Goal: Information Seeking & Learning: Compare options

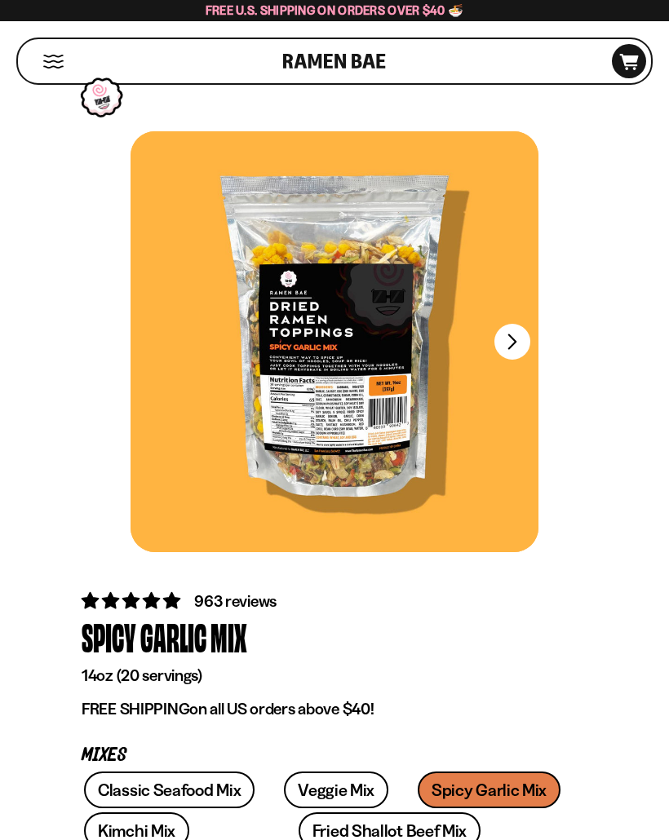
click at [520, 334] on button "FADCB6FD-DFAB-4417-9F21-029242090B77" at bounding box center [512, 342] width 36 height 36
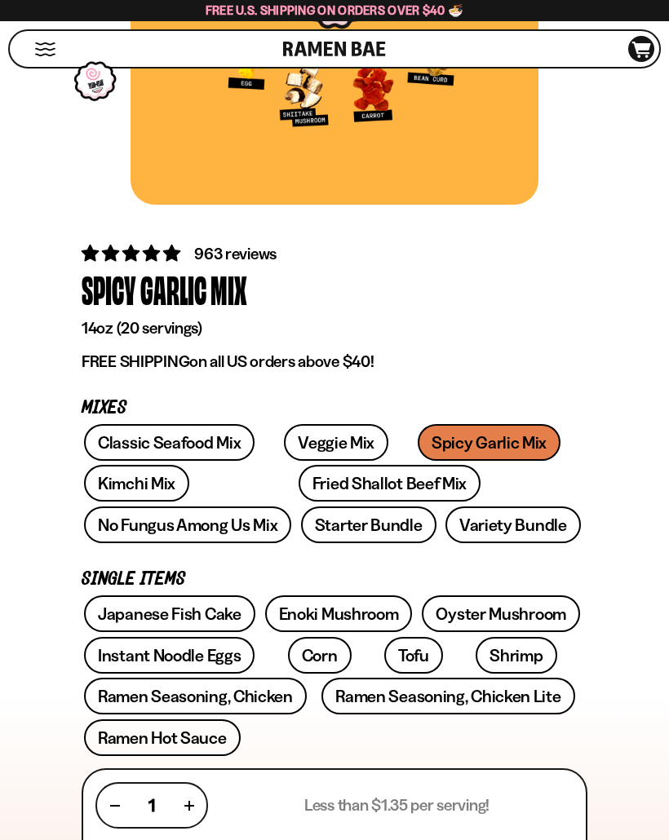
scroll to position [346, 0]
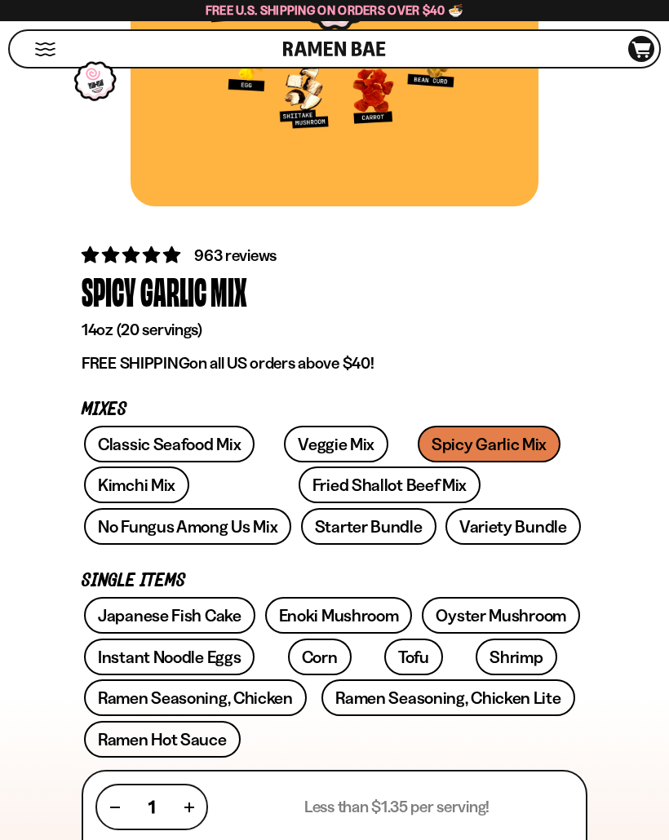
click at [146, 445] on link "Classic Seafood Mix" at bounding box center [169, 444] width 170 height 37
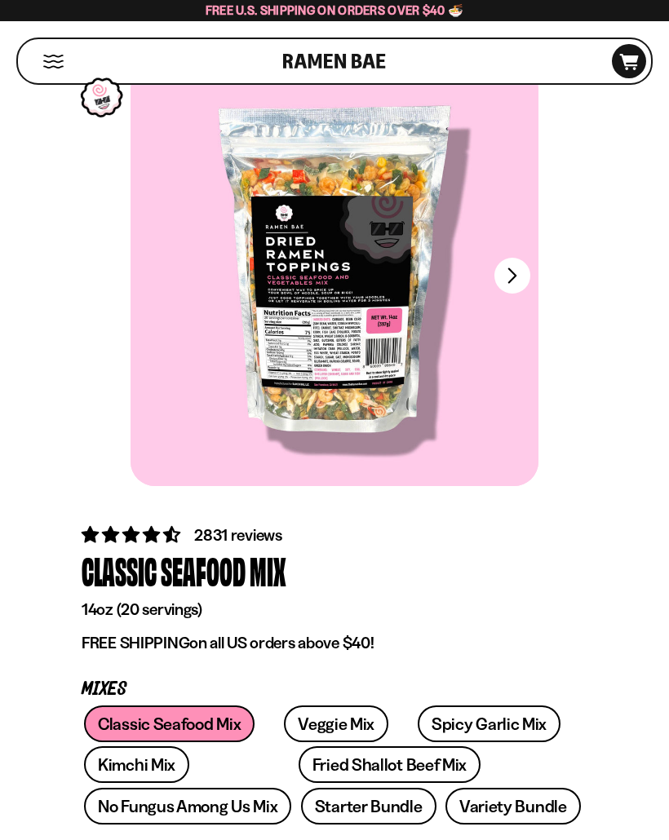
scroll to position [49, 0]
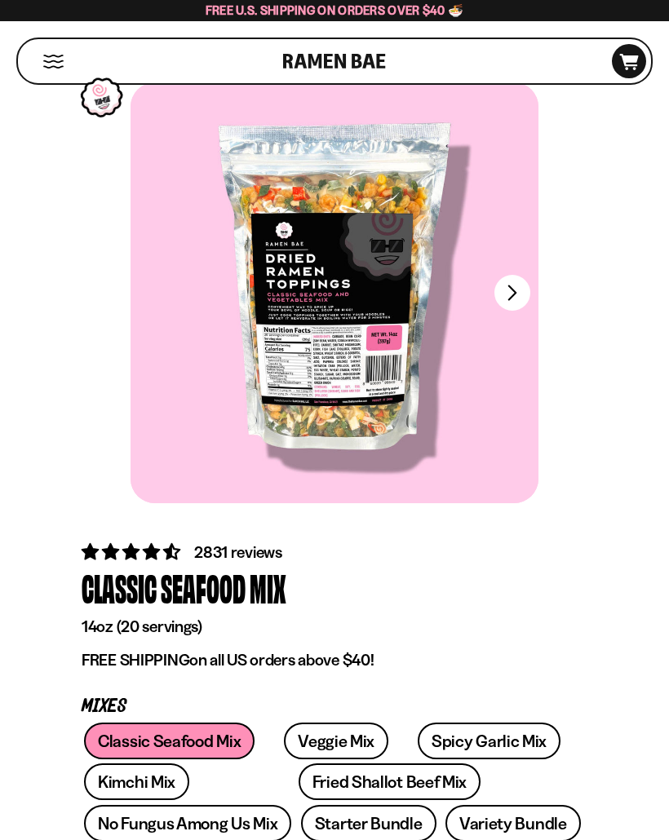
click at [519, 299] on button "FADCB6FD-DFAB-4417-9F21-029242090B77" at bounding box center [512, 293] width 36 height 36
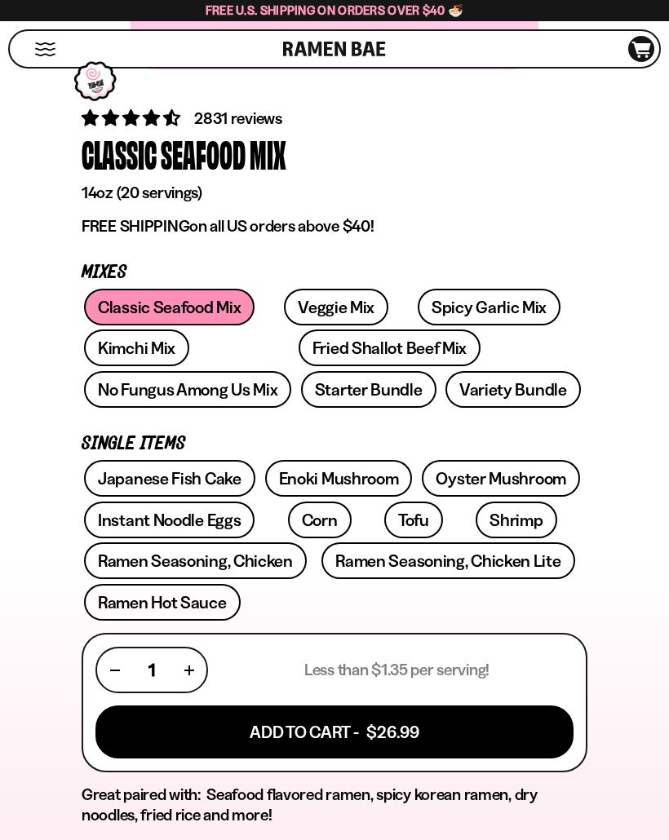
scroll to position [479, 0]
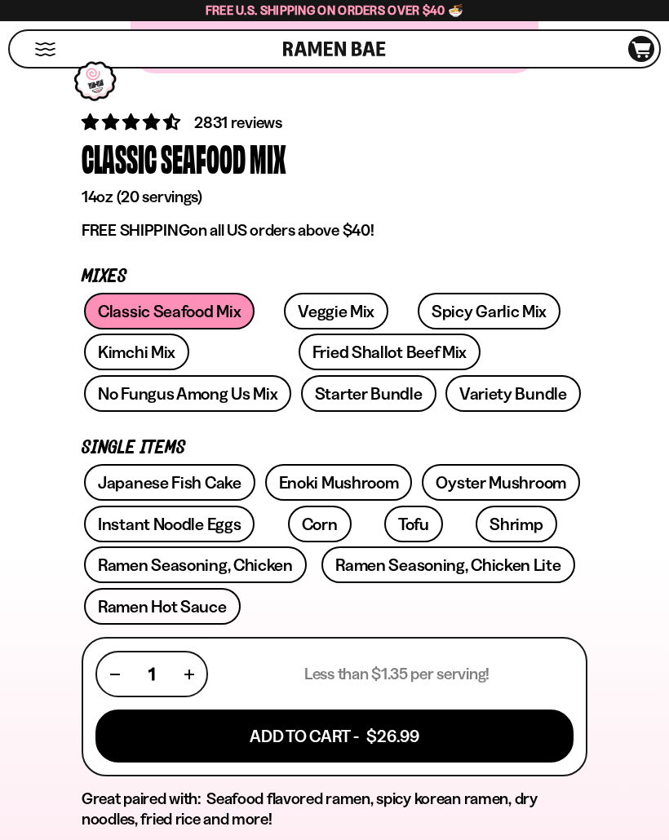
click at [302, 304] on link "Veggie Mix" at bounding box center [336, 311] width 104 height 37
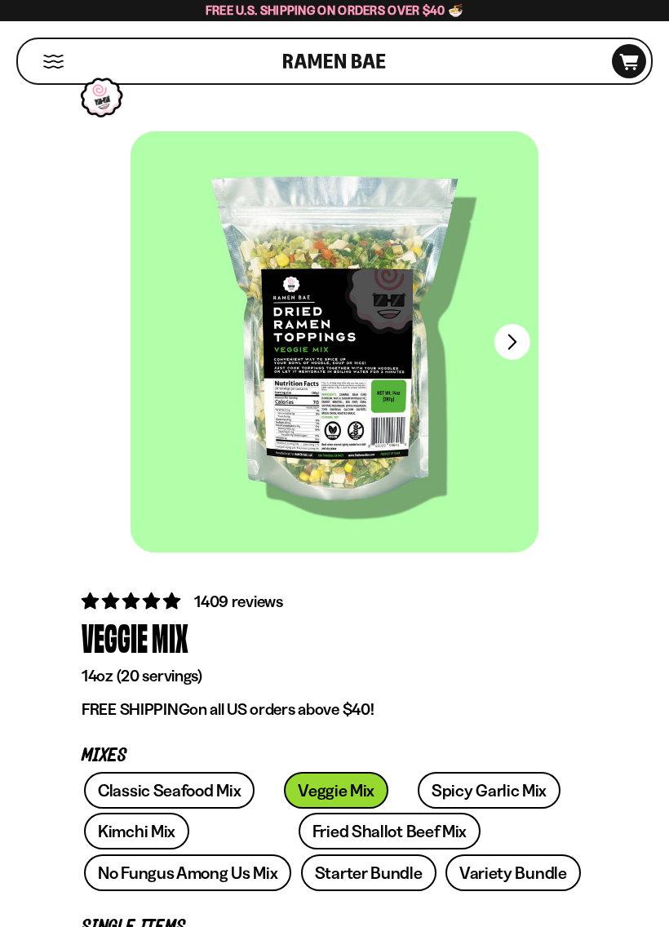
click at [524, 342] on button "FADCB6FD-DFAB-4417-9F21-029242090B77" at bounding box center [512, 342] width 36 height 36
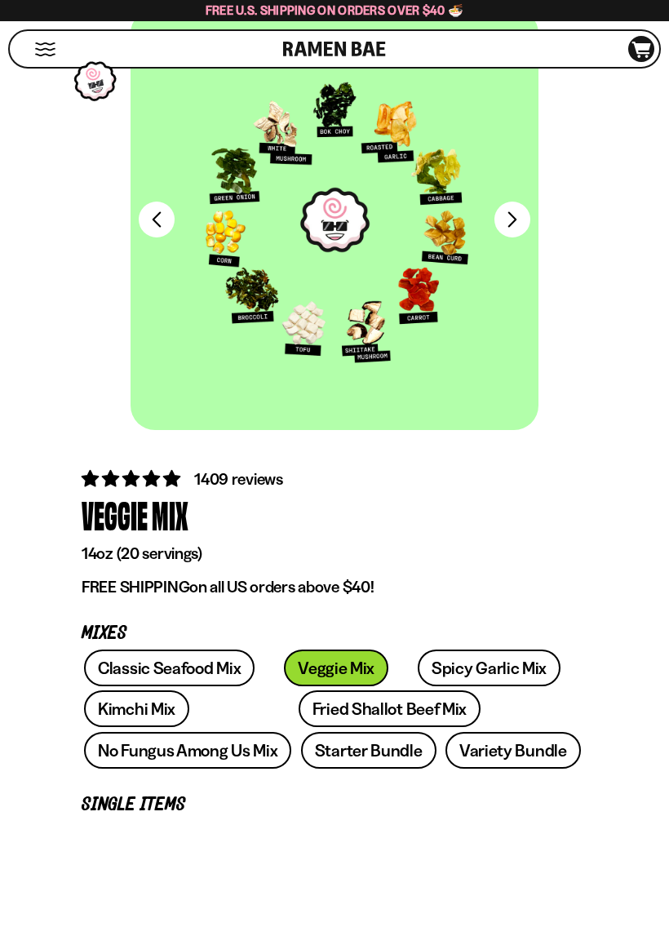
scroll to position [126, 0]
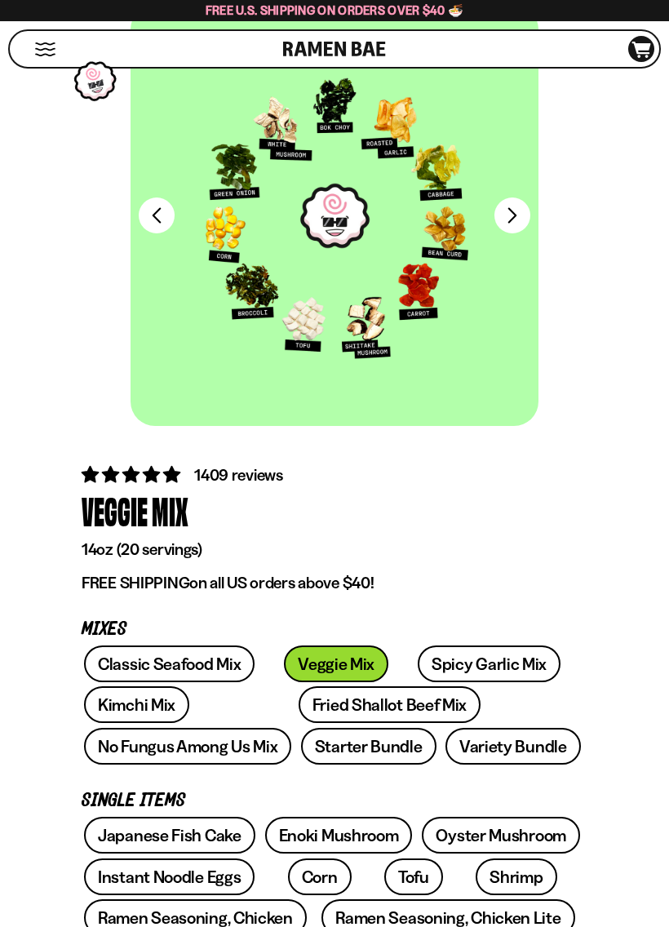
click at [299, 703] on link "Fried Shallot Beef Mix" at bounding box center [390, 704] width 182 height 37
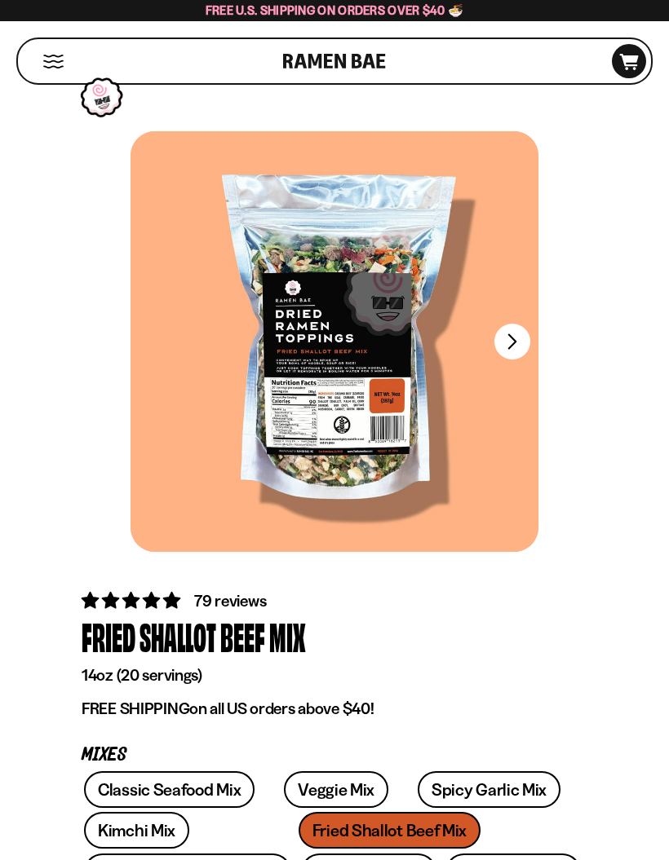
click at [518, 342] on button "FADCB6FD-DFAB-4417-9F21-029242090B77" at bounding box center [512, 342] width 36 height 36
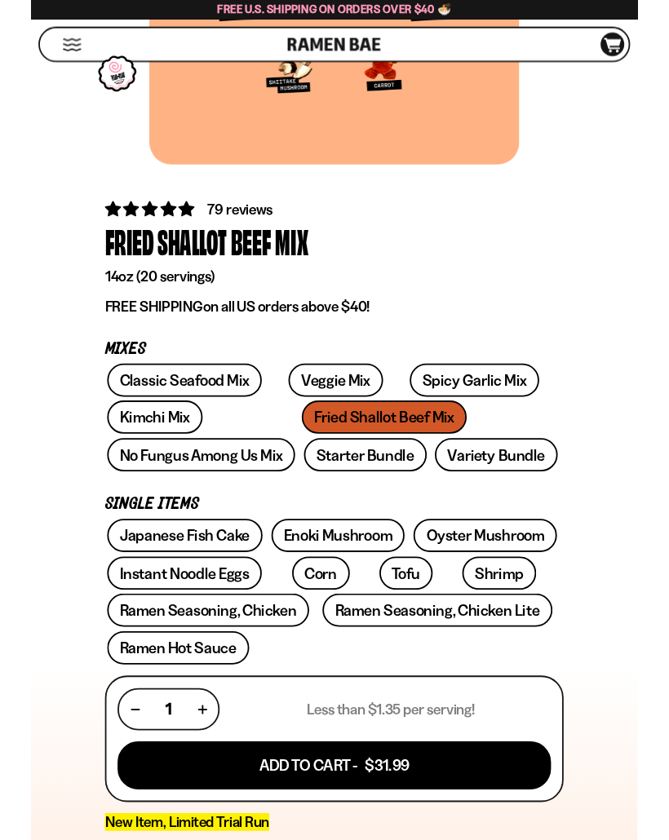
scroll to position [374, 0]
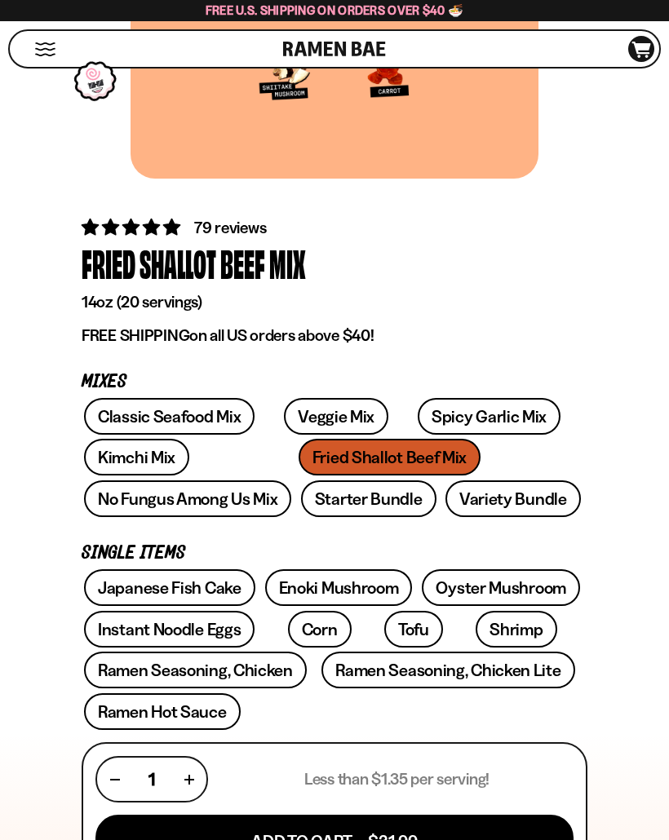
click at [291, 480] on link "No Fungus Among Us Mix" at bounding box center [187, 498] width 207 height 37
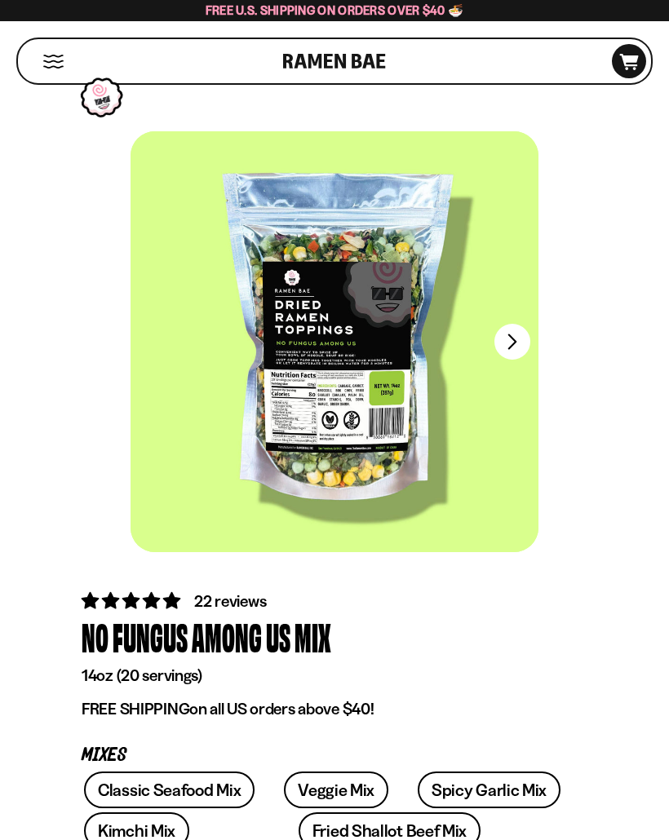
click at [521, 342] on button "FADCB6FD-DFAB-4417-9F21-029242090B77" at bounding box center [512, 342] width 36 height 36
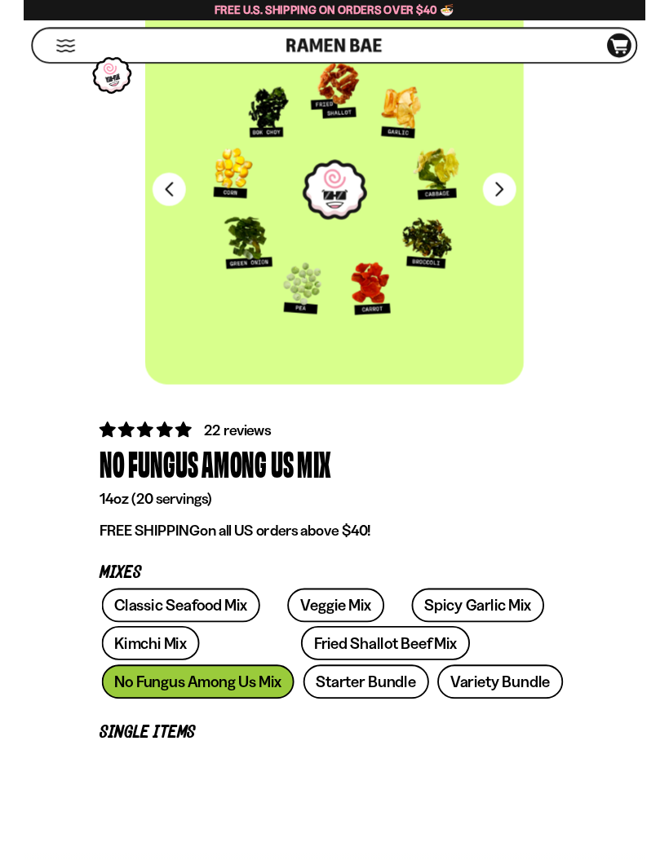
scroll to position [194, 0]
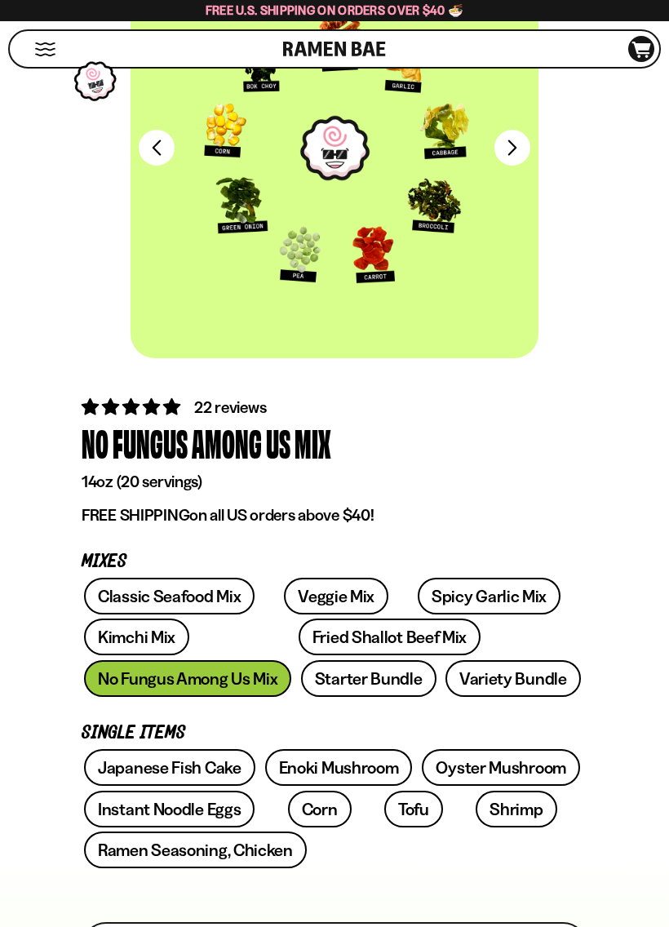
click at [301, 674] on link "Starter Bundle" at bounding box center [368, 678] width 135 height 37
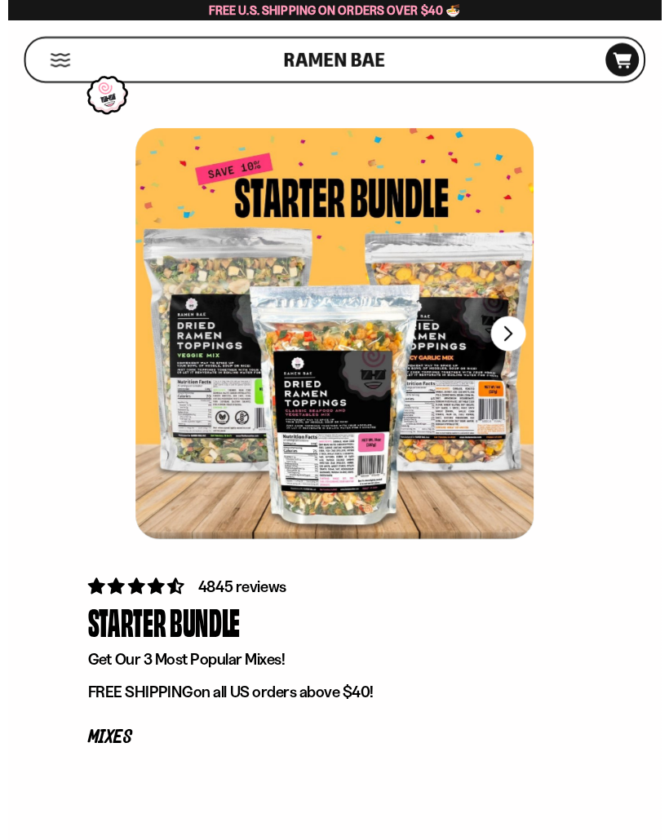
scroll to position [-13, 0]
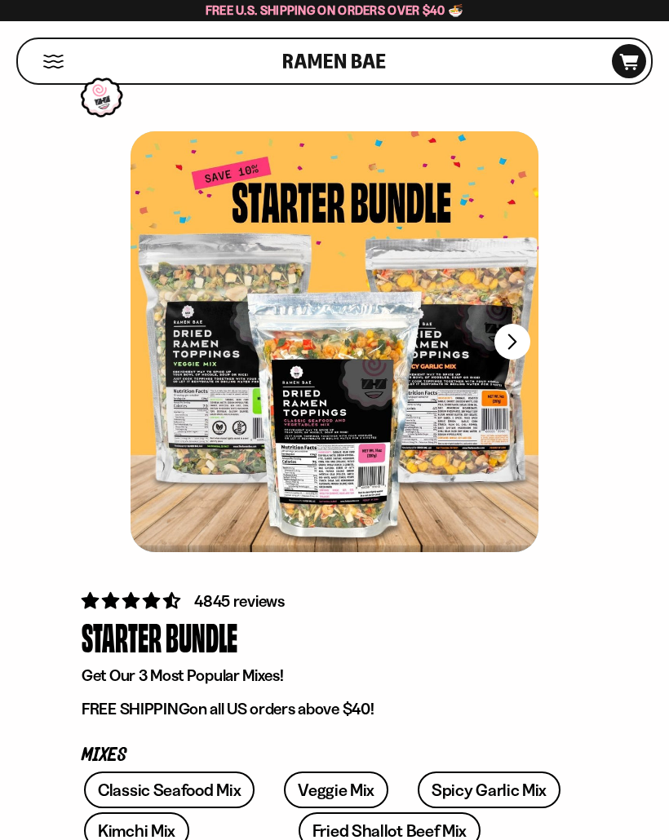
click at [522, 347] on button "FADCB6FD-DFAB-4417-9F21-029242090B77" at bounding box center [512, 342] width 36 height 36
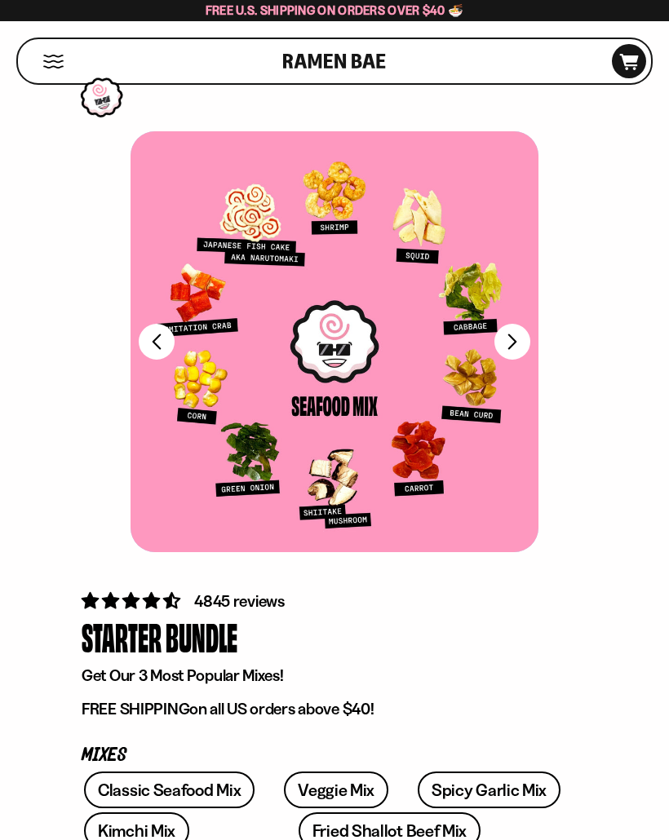
click at [522, 346] on button "FADCB6FD-DFAB-4417-9F21-029242090B77" at bounding box center [512, 342] width 36 height 36
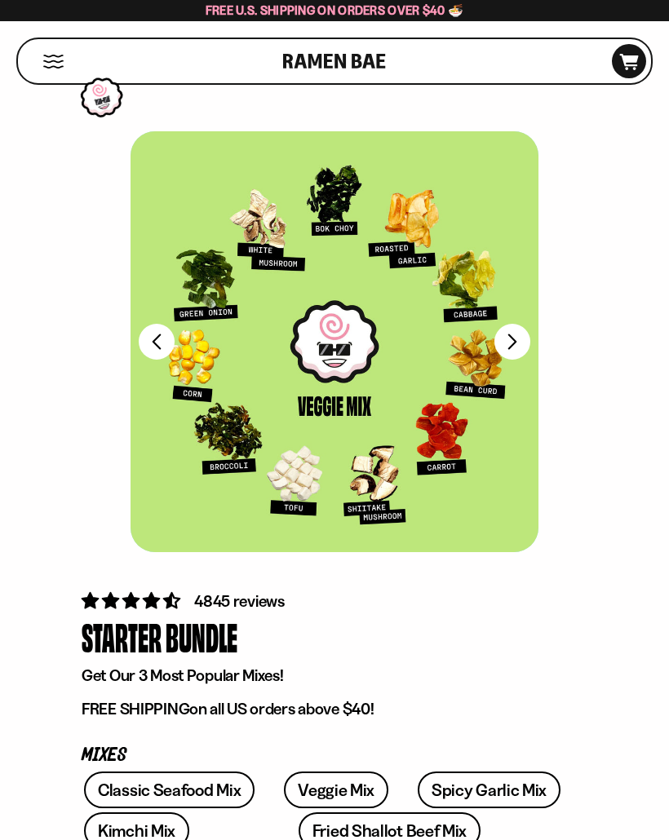
click at [520, 348] on button "FADCB6FD-DFAB-4417-9F21-029242090B77" at bounding box center [512, 342] width 36 height 36
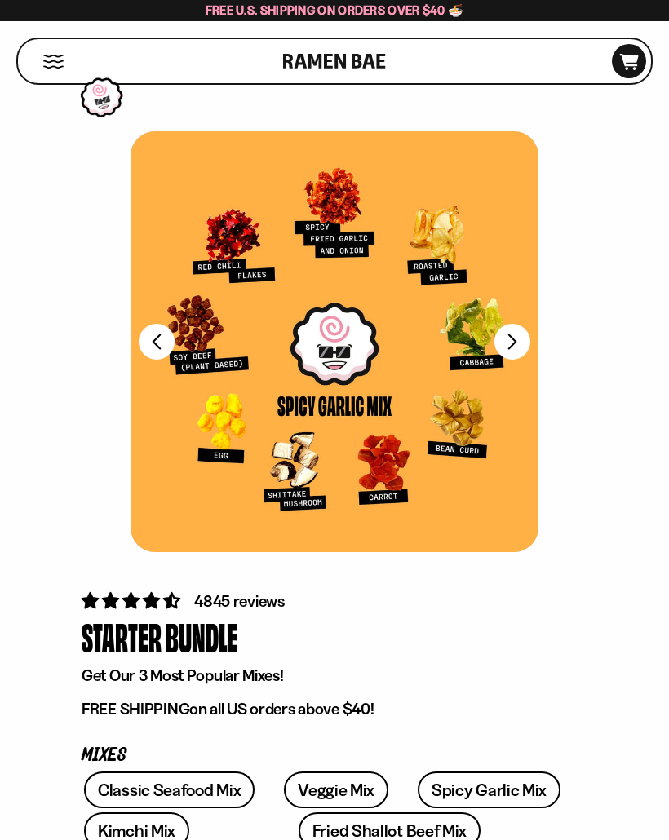
click at [524, 347] on button "FADCB6FD-DFAB-4417-9F21-029242090B77" at bounding box center [512, 342] width 36 height 36
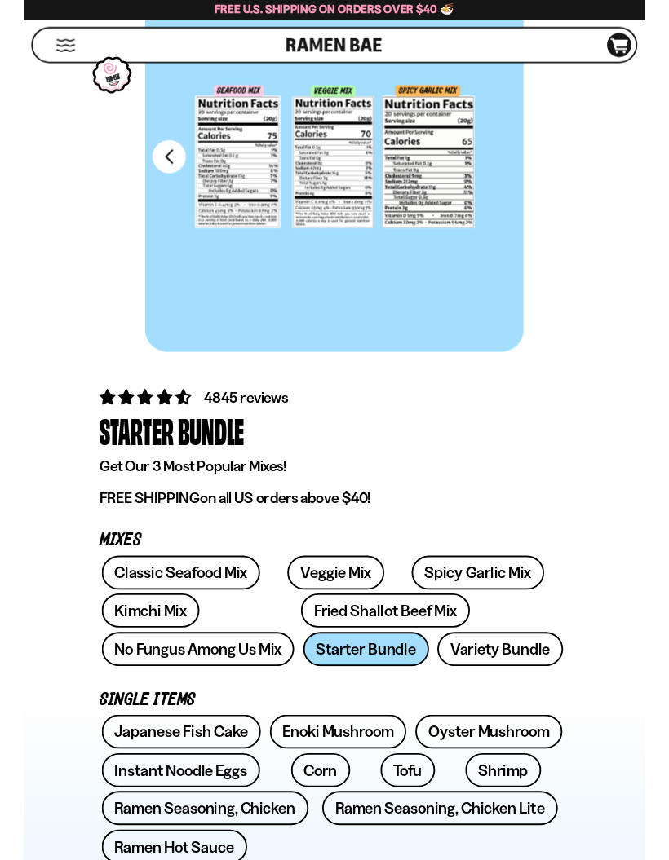
scroll to position [178, 0]
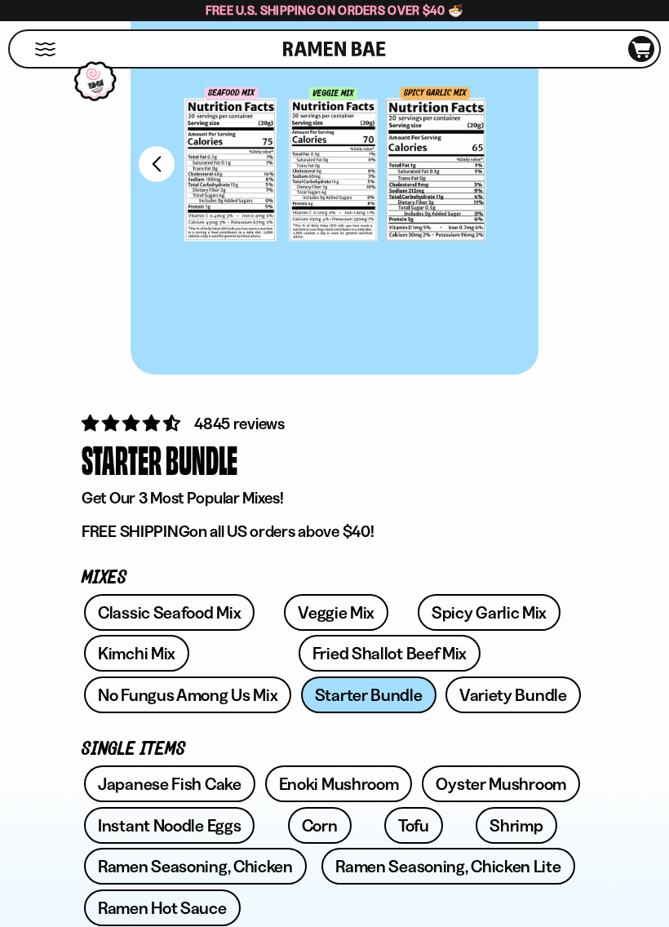
click at [445, 695] on link "Variety Bundle" at bounding box center [512, 694] width 135 height 37
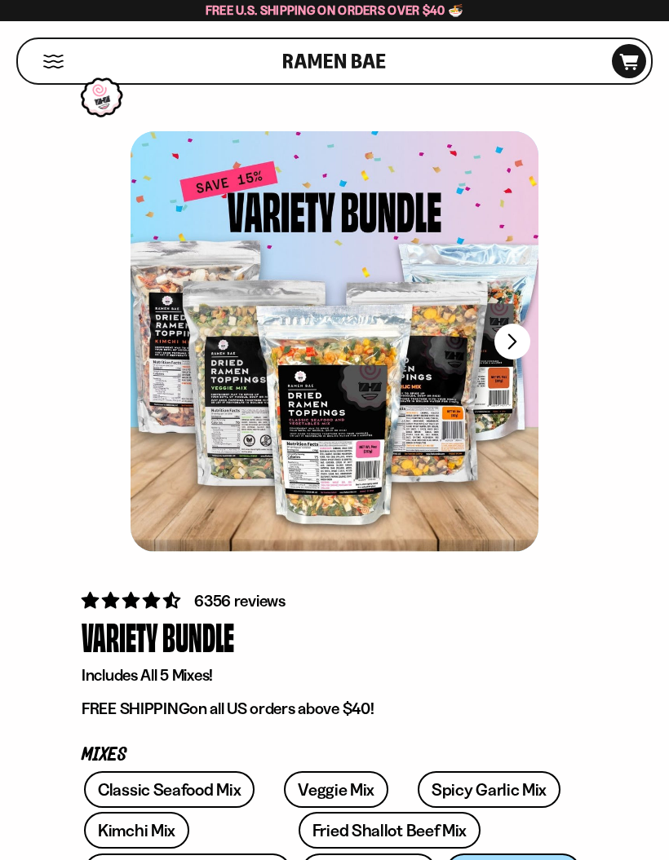
click at [515, 336] on button "FADCB6FD-DFAB-4417-9F21-029242090B77" at bounding box center [512, 342] width 36 height 36
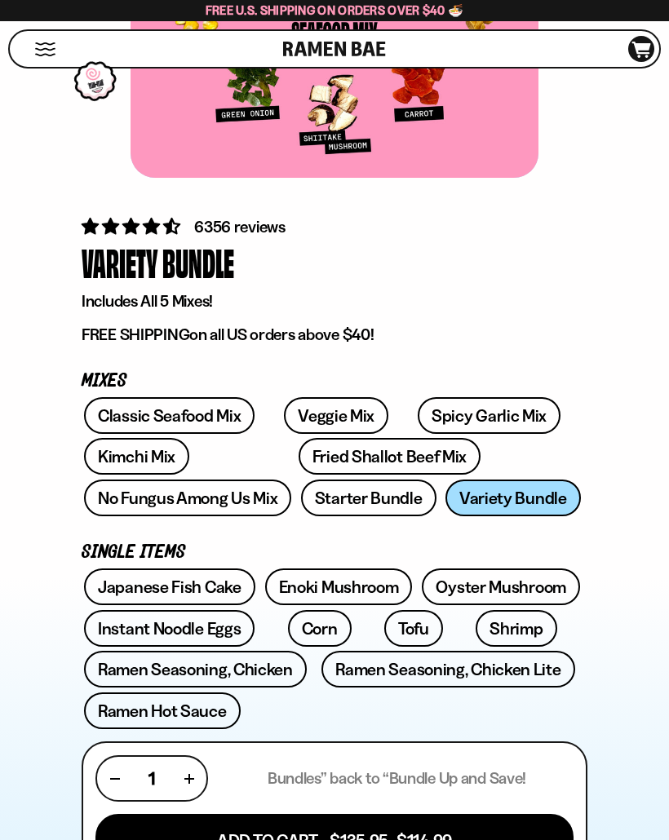
scroll to position [374, 0]
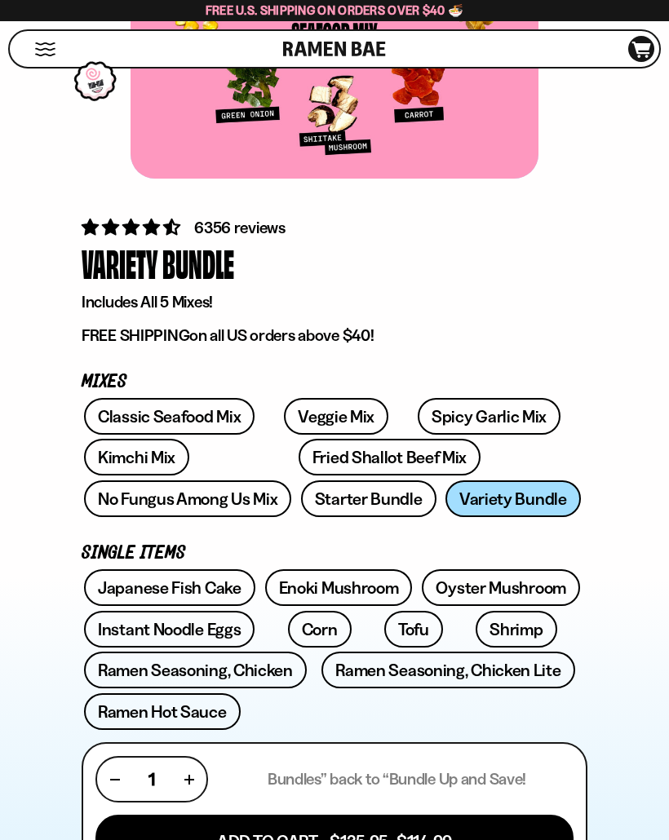
click at [299, 450] on link "Fried Shallot Beef Mix" at bounding box center [390, 457] width 182 height 37
